Goal: Transaction & Acquisition: Purchase product/service

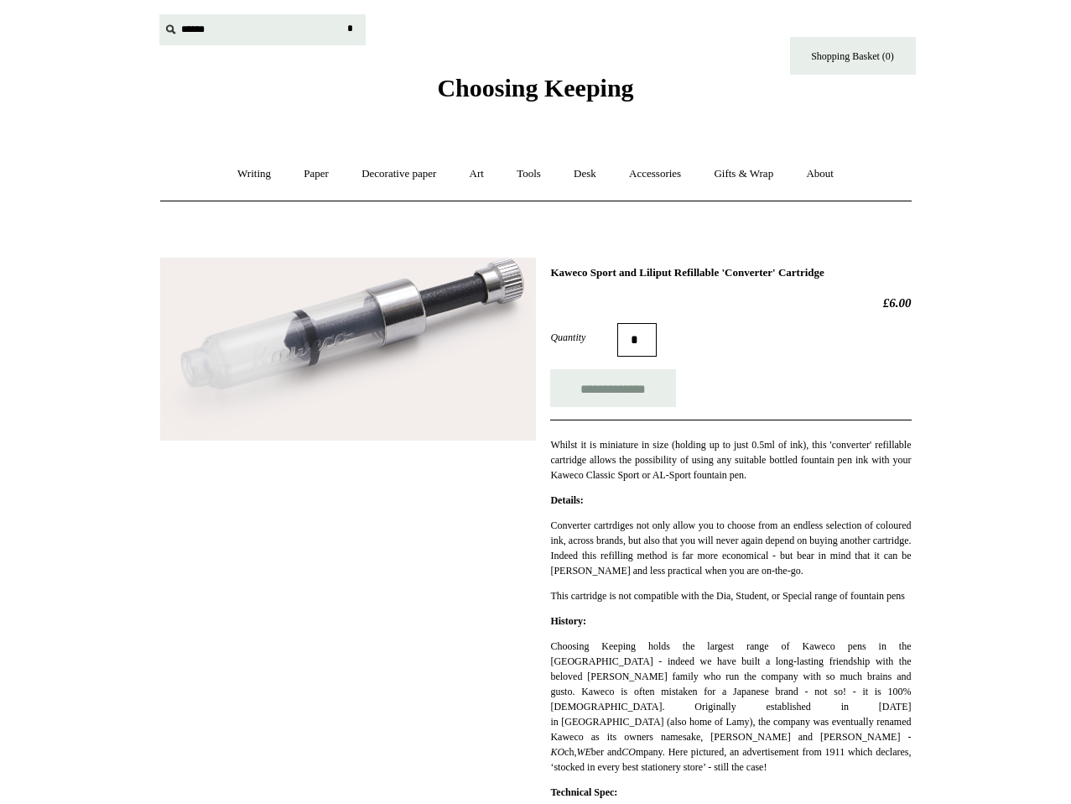
click at [208, 24] on input "text" at bounding box center [262, 29] width 206 height 31
type input "*********"
click at [342, 14] on input "*" at bounding box center [350, 28] width 17 height 29
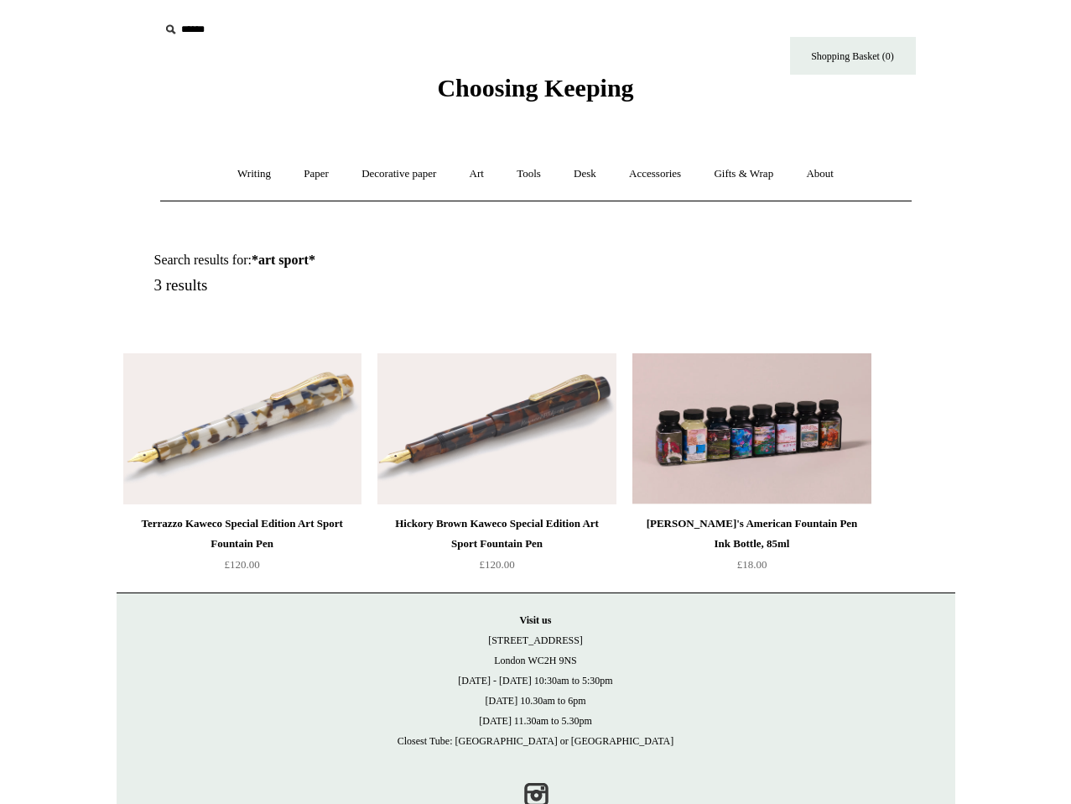
click at [293, 449] on img at bounding box center [242, 428] width 238 height 151
click at [539, 442] on img at bounding box center [497, 428] width 238 height 151
click at [252, 445] on img at bounding box center [242, 428] width 238 height 151
click at [211, 27] on input "text" at bounding box center [262, 29] width 206 height 31
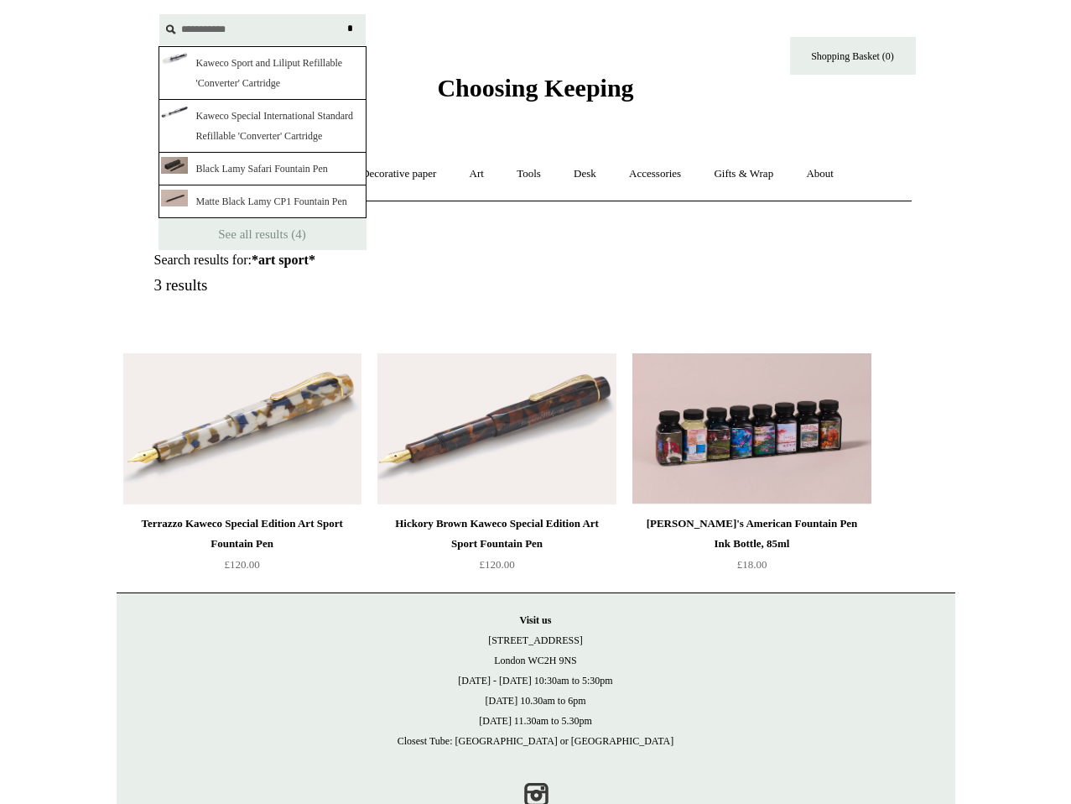
type input "**********"
click at [262, 132] on link "Kaweco Special International Standard Refillable 'Converter' Cartridge" at bounding box center [263, 126] width 208 height 53
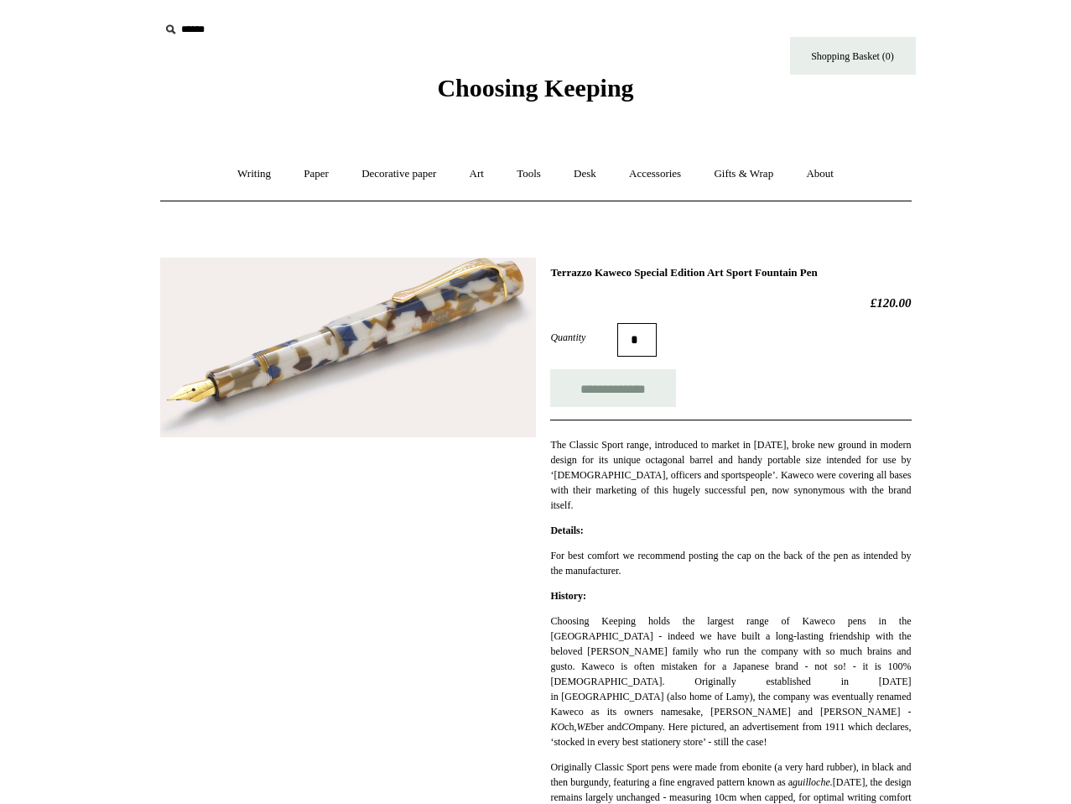
click at [393, 342] on img at bounding box center [348, 348] width 376 height 180
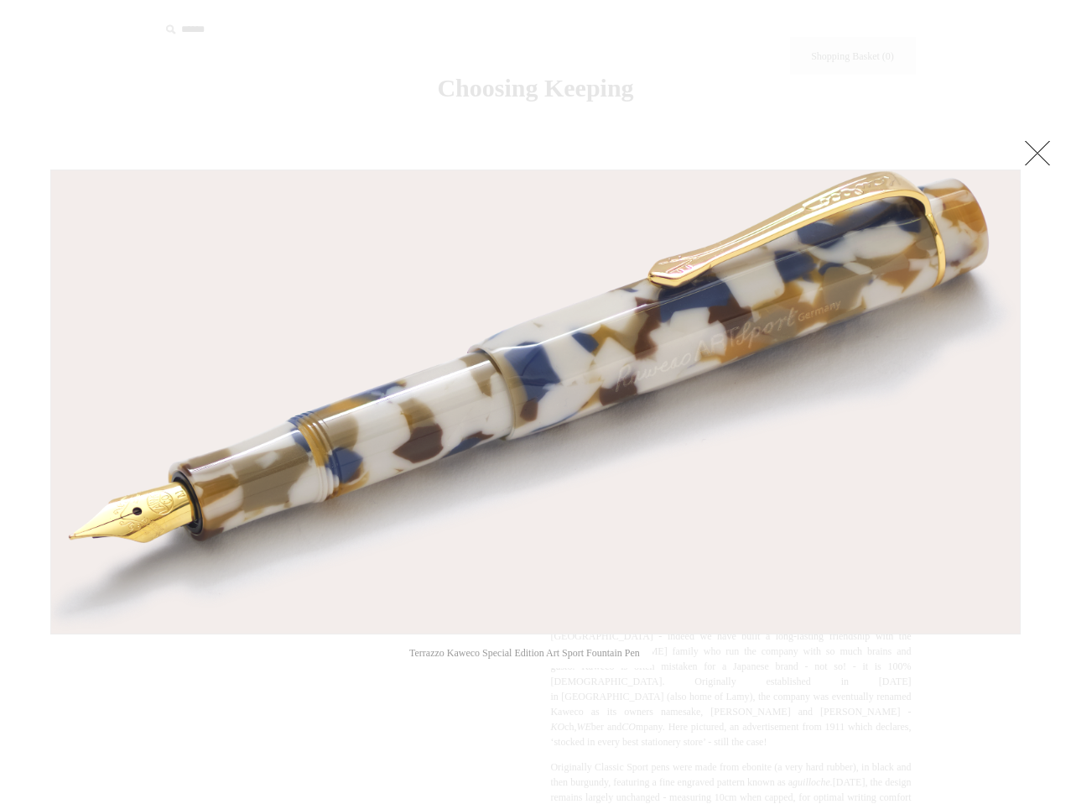
click at [1040, 145] on link at bounding box center [1038, 153] width 34 height 34
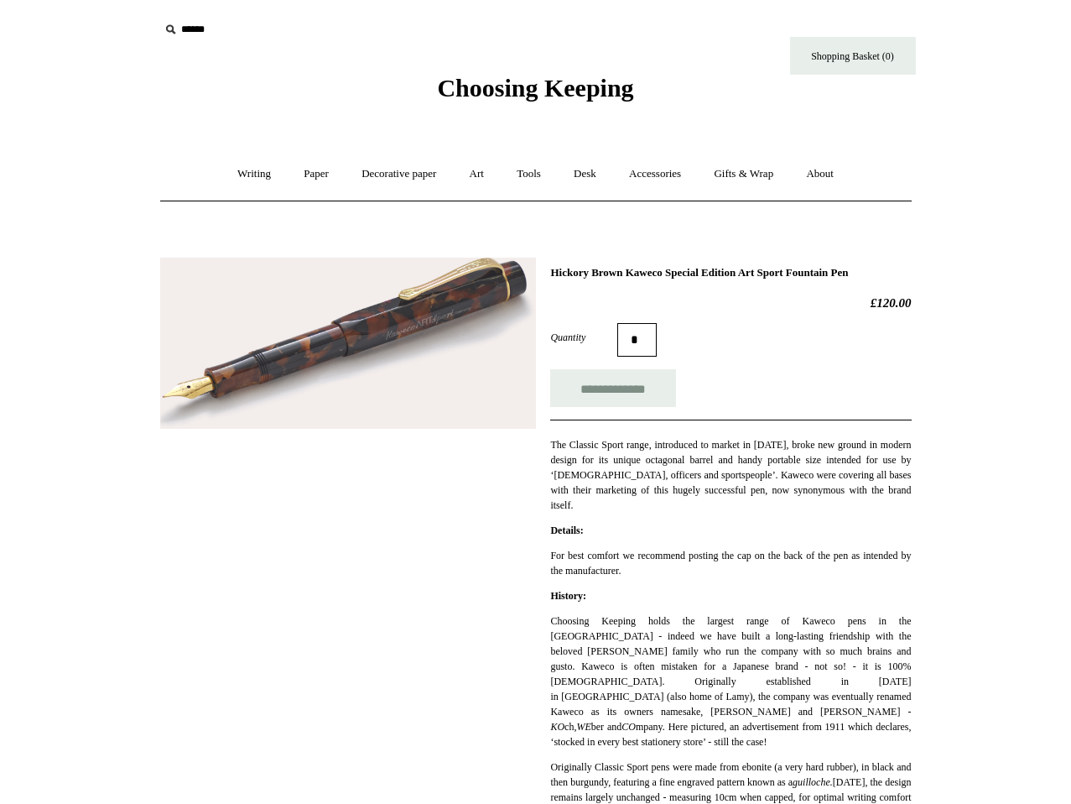
click at [420, 367] on img at bounding box center [348, 344] width 376 height 172
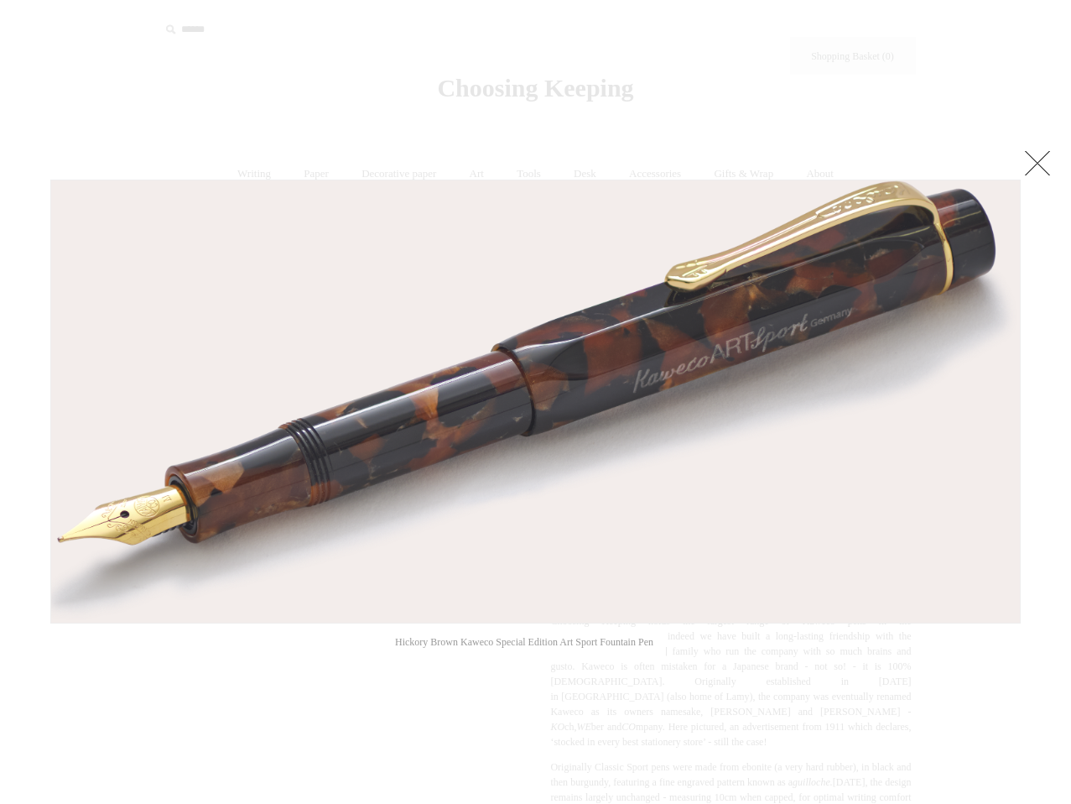
click at [1047, 164] on link at bounding box center [1038, 163] width 34 height 34
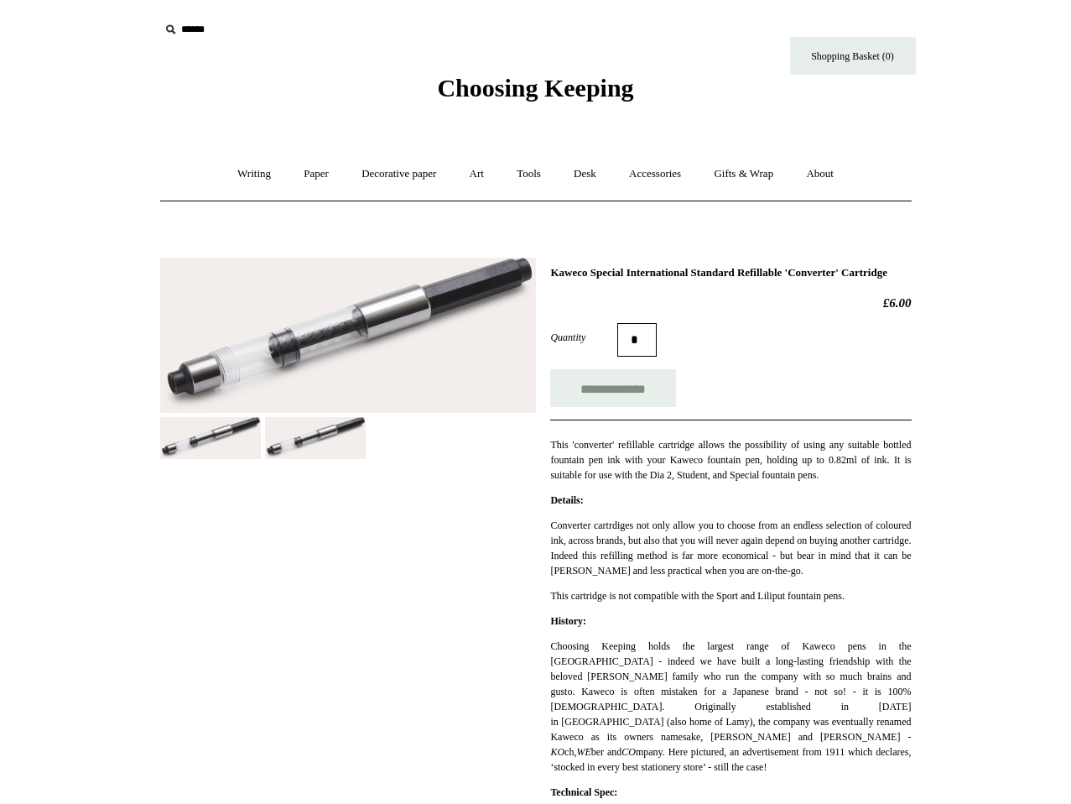
click at [206, 35] on input "text" at bounding box center [262, 29] width 206 height 31
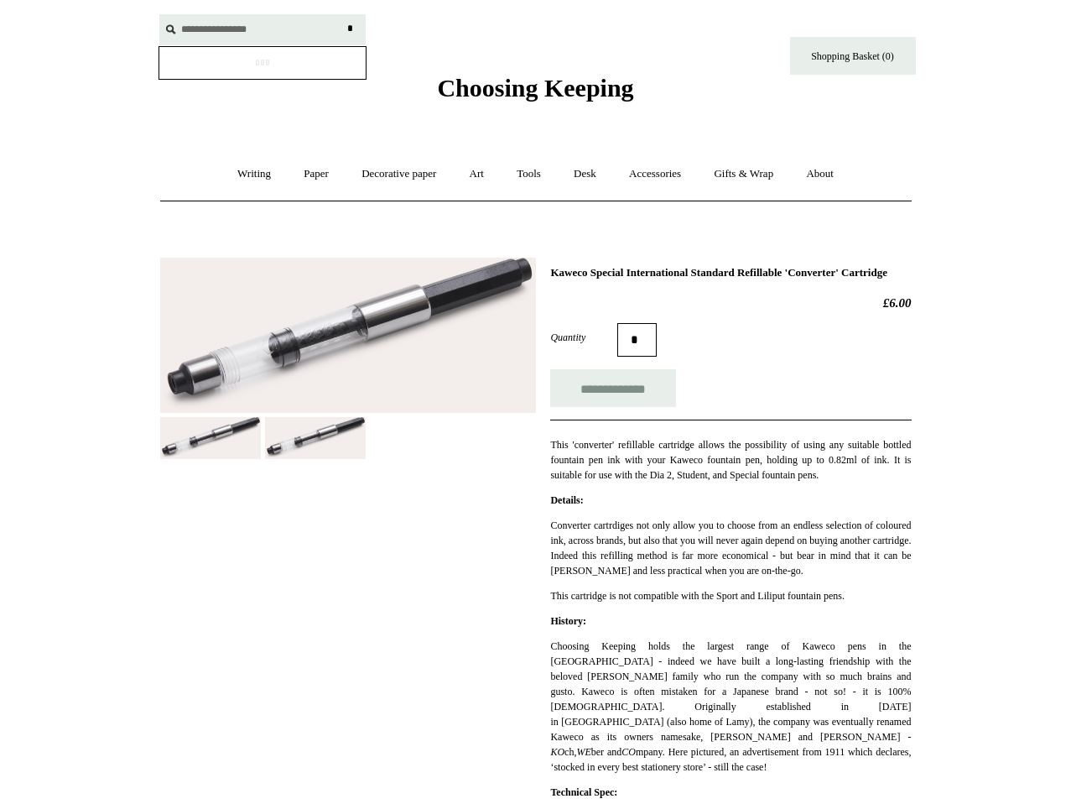
type input "**********"
click at [342, 14] on input "*" at bounding box center [350, 28] width 17 height 29
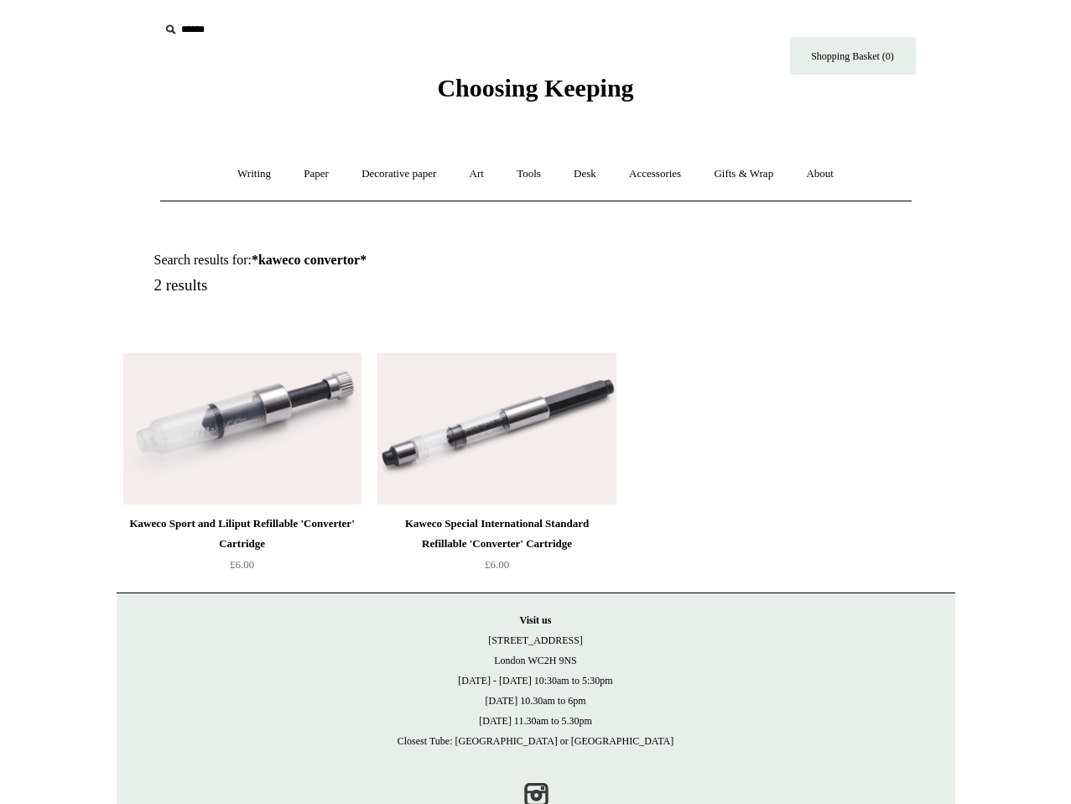
click at [246, 472] on img at bounding box center [242, 428] width 238 height 151
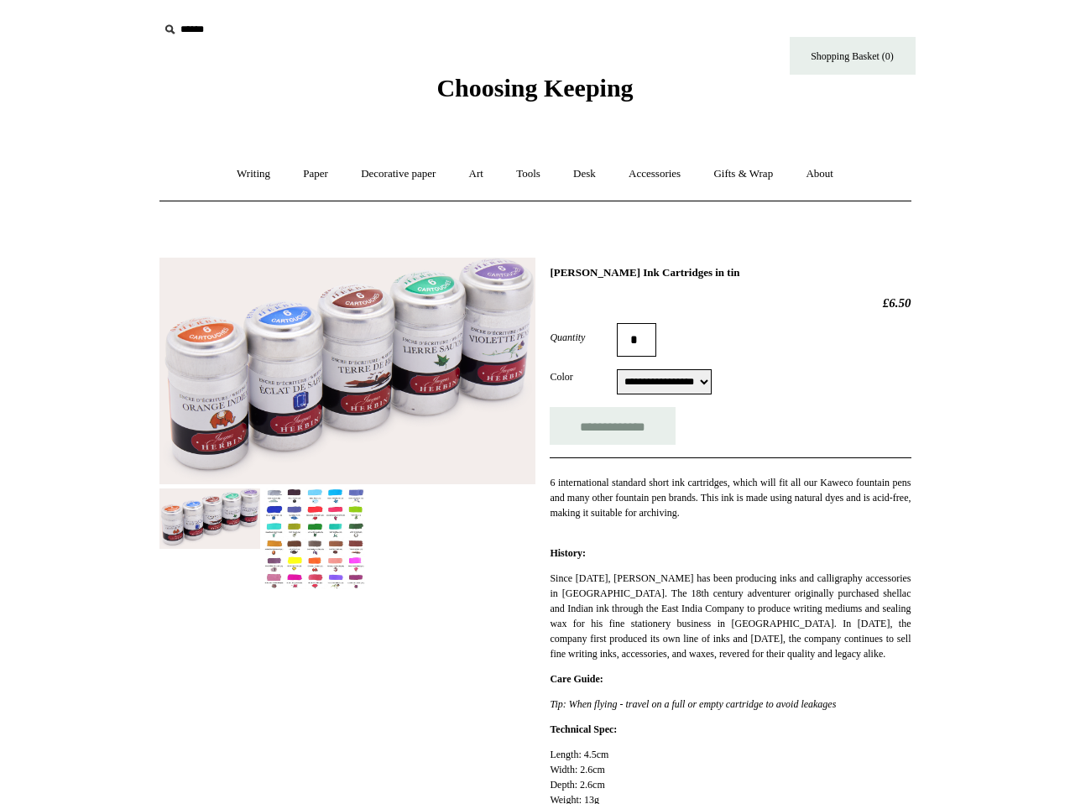
scroll to position [201, 0]
